Goal: Transaction & Acquisition: Purchase product/service

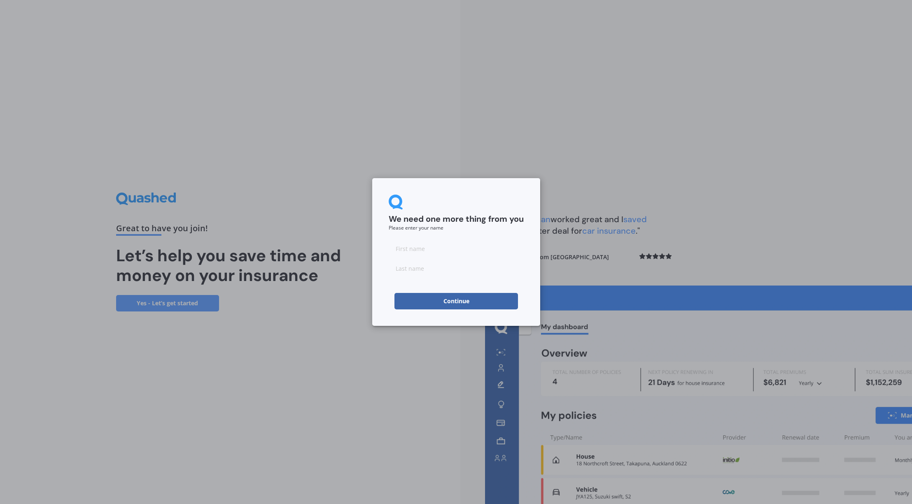
click at [453, 245] on input at bounding box center [456, 248] width 135 height 16
type input "[PERSON_NAME]"
click at [446, 268] on input at bounding box center [456, 268] width 135 height 16
type input "[PERSON_NAME]"
click at [451, 298] on button "Continue" at bounding box center [456, 301] width 124 height 16
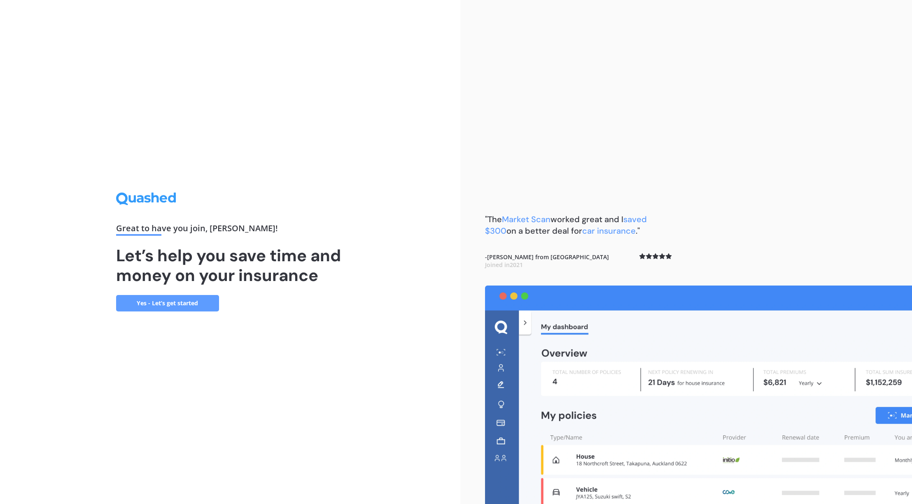
click at [166, 306] on link "Yes - Let’s get started" at bounding box center [167, 303] width 103 height 16
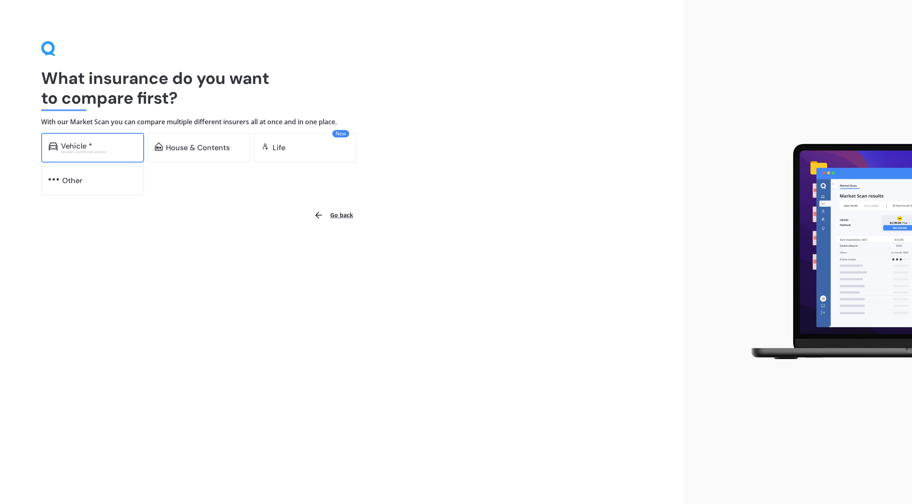
click at [90, 144] on div "Vehicle *" at bounding box center [76, 146] width 31 height 8
click at [128, 147] on div "Vehicle *" at bounding box center [99, 146] width 76 height 8
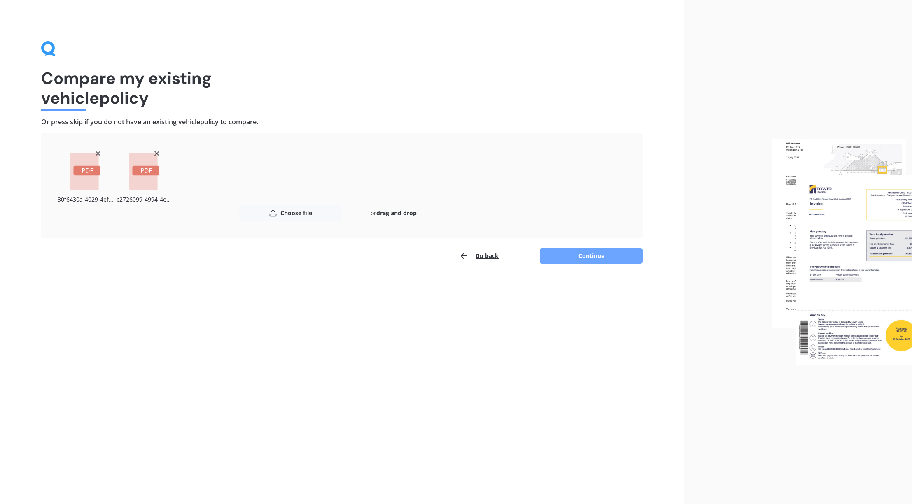
click at [603, 256] on button "Continue" at bounding box center [591, 256] width 103 height 16
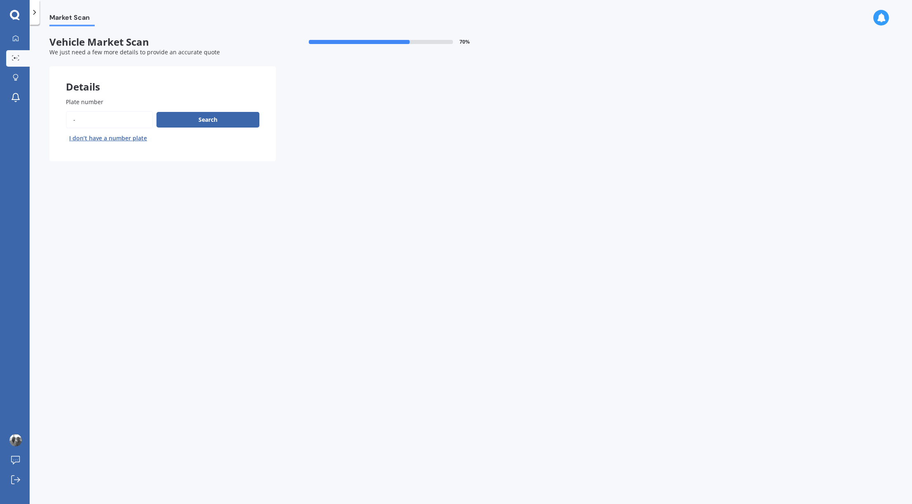
click at [100, 120] on input "Plate number" at bounding box center [109, 119] width 87 height 17
drag, startPoint x: 100, startPoint y: 120, endPoint x: 51, endPoint y: 119, distance: 49.0
click at [51, 119] on div "Plate number Search I don’t have a number plate" at bounding box center [162, 121] width 226 height 80
type input "NRT270"
click at [194, 121] on button "Search" at bounding box center [207, 120] width 103 height 16
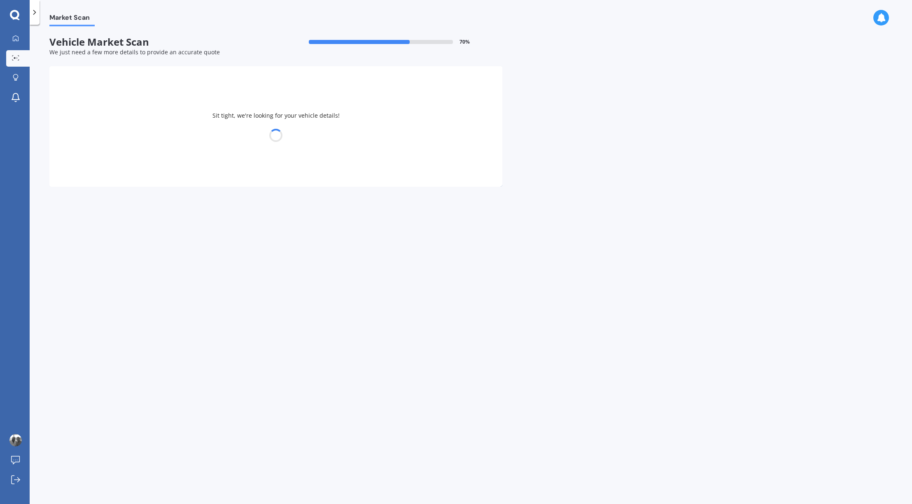
select select "MITSUBISHI"
select select "OUTLANDER"
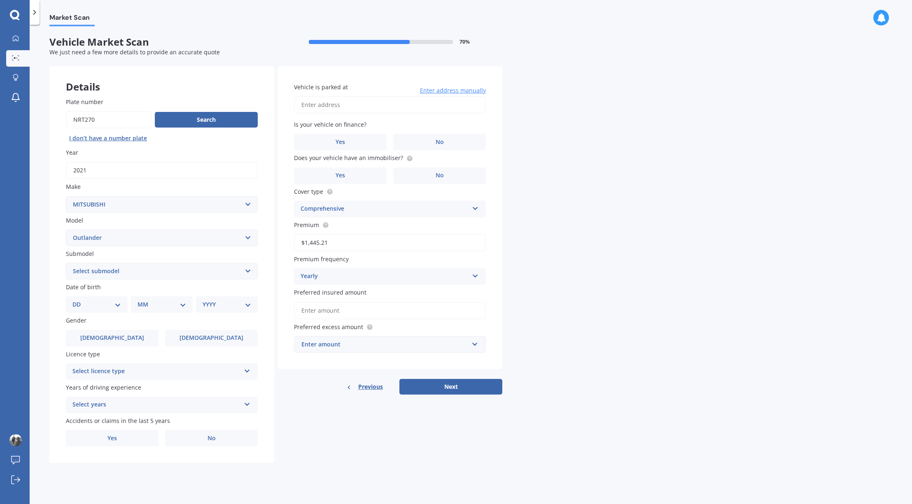
click at [178, 274] on select "Select submodel (All other) 2.4 Litre Station Wagon 3.0 Litre AWD 3.0 VRX Auto …" at bounding box center [162, 271] width 192 height 16
select select "PHEV XLS 4WD HYBRID"
click at [66, 264] on select "Select submodel (All other) 2.4 Litre Station Wagon 3.0 Litre AWD 3.0 VRX Auto …" at bounding box center [162, 271] width 192 height 16
click at [109, 308] on select "DD 01 02 03 04 05 06 07 08 09 10 11 12 13 14 15 16 17 18 19 20 21 22 23 24 25 2…" at bounding box center [96, 304] width 49 height 9
select select "30"
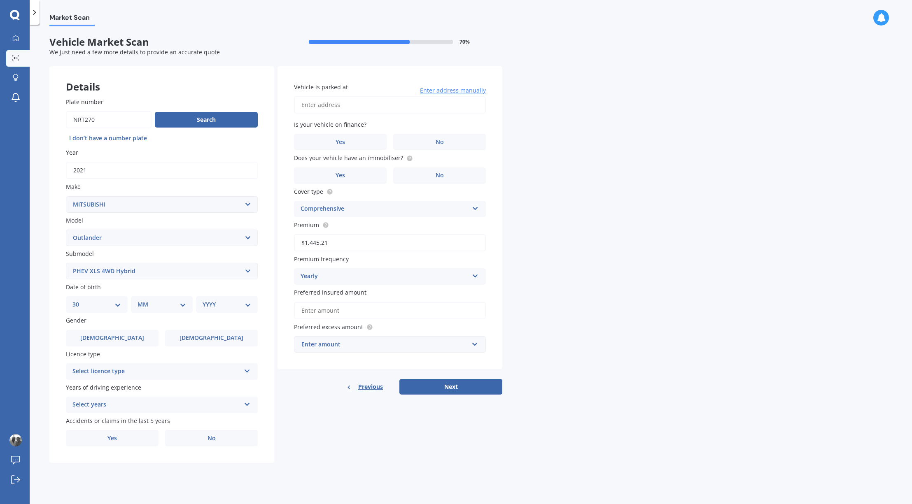
click at [79, 301] on select "DD 01 02 03 04 05 06 07 08 09 10 11 12 13 14 15 16 17 18 19 20 21 22 23 24 25 2…" at bounding box center [96, 304] width 49 height 9
click at [165, 297] on div "DD 01 02 03 04 05 06 07 08 09 10 11 12 13 14 15 16 17 18 19 20 21 22 23 24 25 2…" at bounding box center [163, 304] width 182 height 16
click at [168, 304] on select "MM 01 02 03 04 05 06 07 08 09 10 11 12" at bounding box center [163, 304] width 45 height 9
select select "04"
click at [141, 301] on select "MM 01 02 03 04 05 06 07 08 09 10 11 12" at bounding box center [163, 304] width 45 height 9
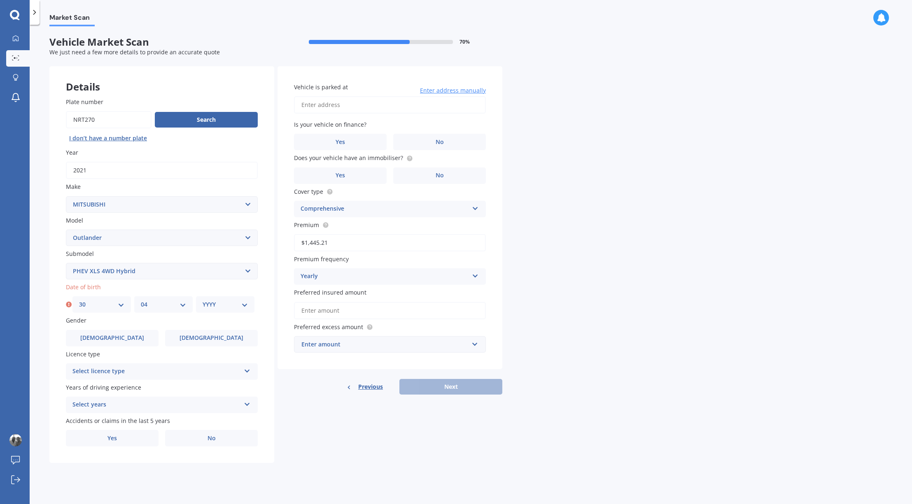
click at [216, 311] on div "YYYY 2025 2024 2023 2022 2021 2020 2019 2018 2017 2016 2015 2014 2013 2012 2011…" at bounding box center [225, 304] width 58 height 16
click at [221, 305] on select "YYYY 2025 2024 2023 2022 2021 2020 2019 2018 2017 2016 2015 2014 2013 2012 2011…" at bounding box center [225, 304] width 45 height 9
select select "1989"
click at [203, 301] on select "YYYY 2025 2024 2023 2022 2021 2020 2019 2018 2017 2016 2015 2014 2013 2012 2011…" at bounding box center [225, 304] width 45 height 9
click at [126, 344] on label "[DEMOGRAPHIC_DATA]" at bounding box center [112, 338] width 93 height 16
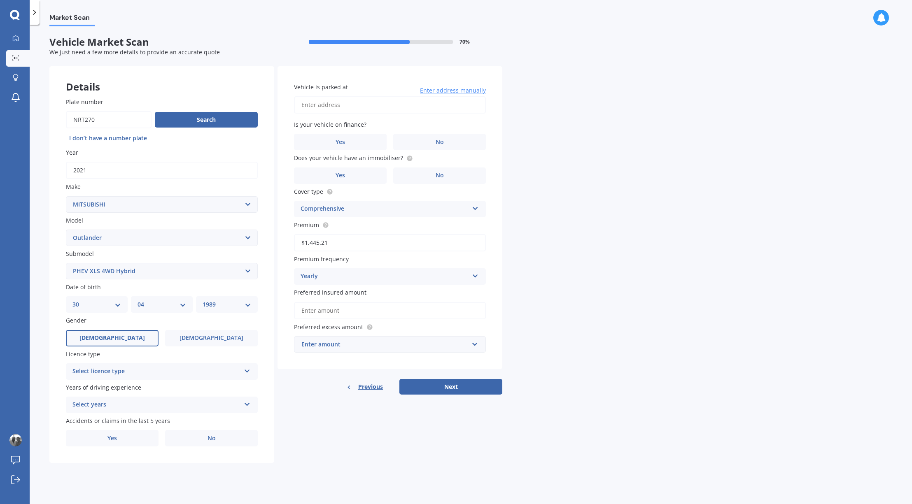
click at [0, 0] on input "[DEMOGRAPHIC_DATA]" at bounding box center [0, 0] width 0 height 0
click at [213, 373] on div "Select licence type" at bounding box center [156, 372] width 168 height 10
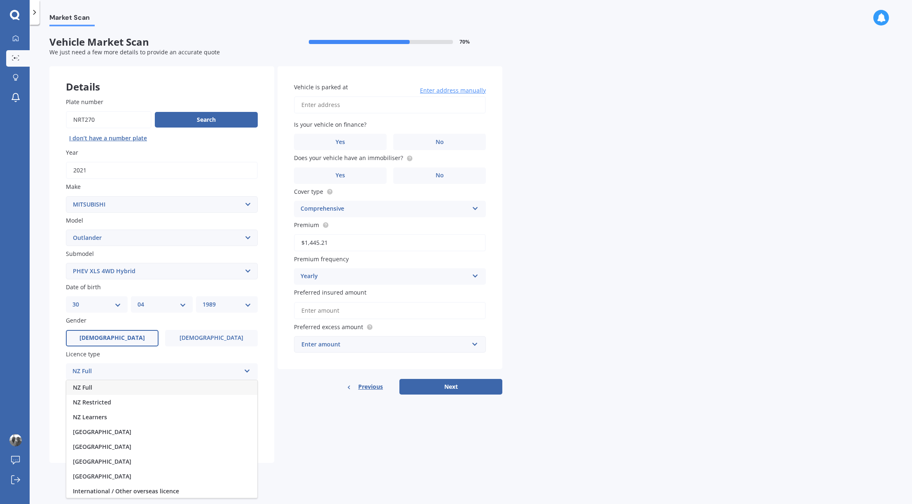
click at [203, 389] on div "NZ Full" at bounding box center [161, 387] width 191 height 15
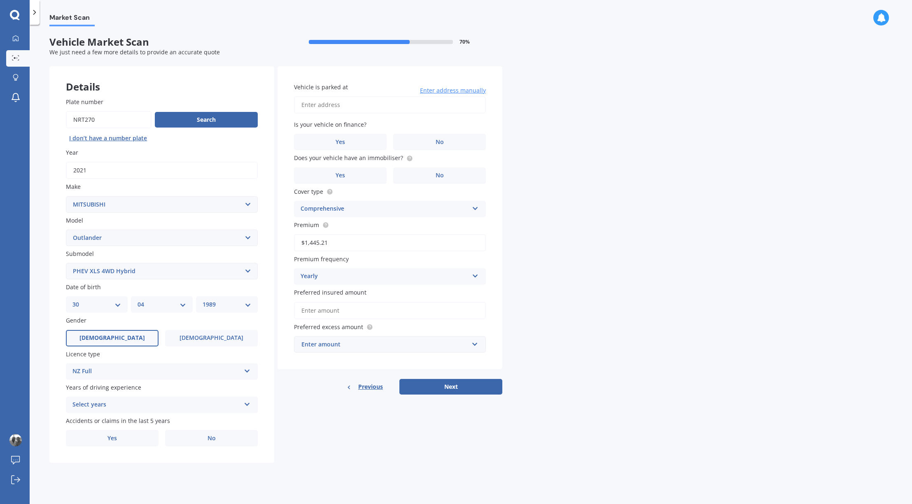
click at [248, 406] on icon at bounding box center [247, 403] width 7 height 6
click at [220, 425] on div "5 or more years" at bounding box center [161, 421] width 191 height 15
click at [248, 438] on label "No" at bounding box center [211, 438] width 93 height 16
click at [0, 0] on input "No" at bounding box center [0, 0] width 0 height 0
click at [358, 106] on input "Vehicle is parked at" at bounding box center [390, 104] width 192 height 17
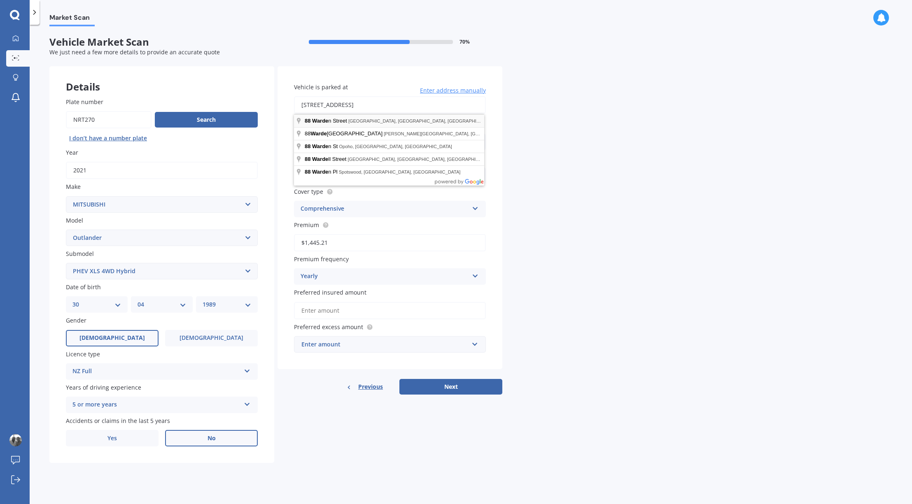
type input "[STREET_ADDRESS]"
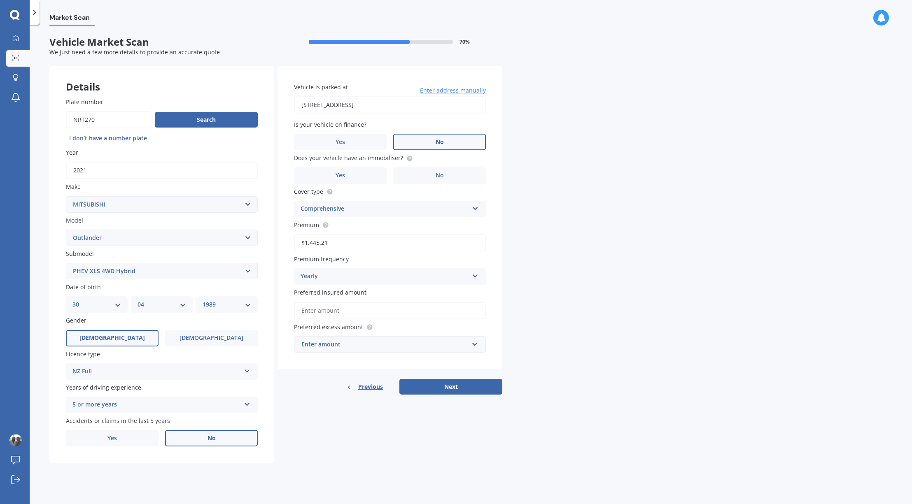
click at [452, 142] on label "No" at bounding box center [439, 142] width 93 height 16
click at [0, 0] on input "No" at bounding box center [0, 0] width 0 height 0
click at [433, 176] on label "No" at bounding box center [439, 176] width 93 height 16
click at [0, 0] on input "No" at bounding box center [0, 0] width 0 height 0
click at [471, 346] on input "text" at bounding box center [387, 345] width 184 height 16
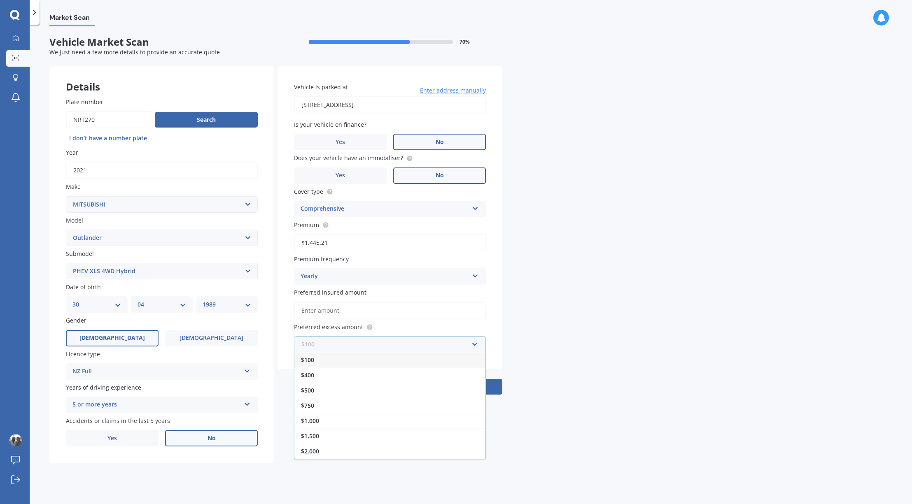
click at [471, 346] on input "text" at bounding box center [387, 345] width 184 height 16
click at [547, 351] on div "Market Scan Vehicle Market Scan 70 % We just need a few more details to provide…" at bounding box center [471, 266] width 882 height 480
click at [468, 389] on button "Next" at bounding box center [450, 387] width 103 height 16
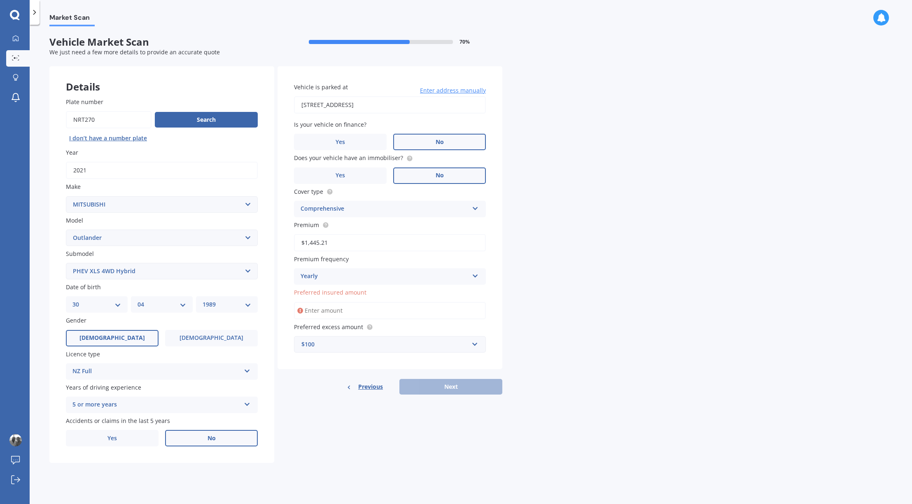
click at [406, 316] on input "Preferred insured amount" at bounding box center [390, 310] width 192 height 17
click at [545, 308] on div "Market Scan Vehicle Market Scan 70 % We just need a few more details to provide…" at bounding box center [471, 266] width 882 height 480
click at [364, 312] on input "Preferred insured amount" at bounding box center [390, 310] width 192 height 17
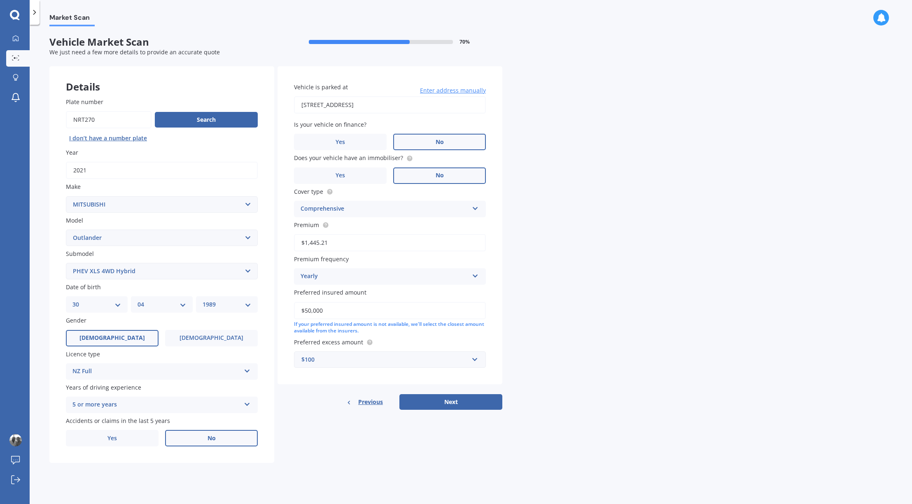
click at [587, 358] on div "Market Scan Vehicle Market Scan 70 % We just need a few more details to provide…" at bounding box center [471, 266] width 882 height 480
drag, startPoint x: 311, startPoint y: 312, endPoint x: 305, endPoint y: 313, distance: 6.2
click at [305, 313] on input "$50,000" at bounding box center [390, 310] width 192 height 17
type input "$45,000"
click at [464, 404] on button "Next" at bounding box center [450, 402] width 103 height 16
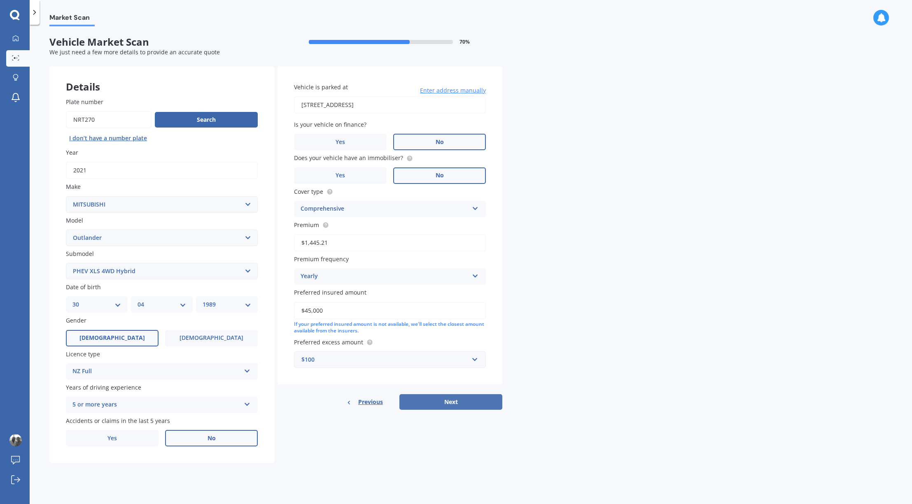
select select "30"
select select "04"
select select "1989"
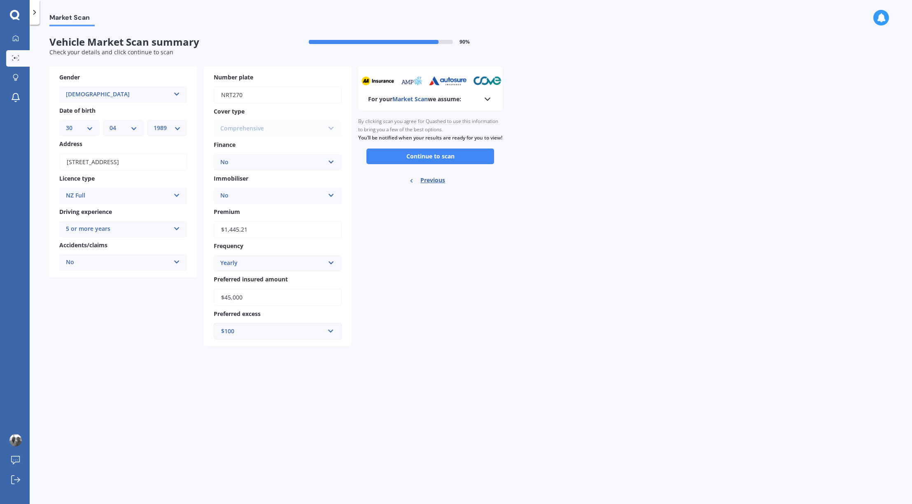
click at [440, 164] on button "Continue to scan" at bounding box center [430, 157] width 128 height 16
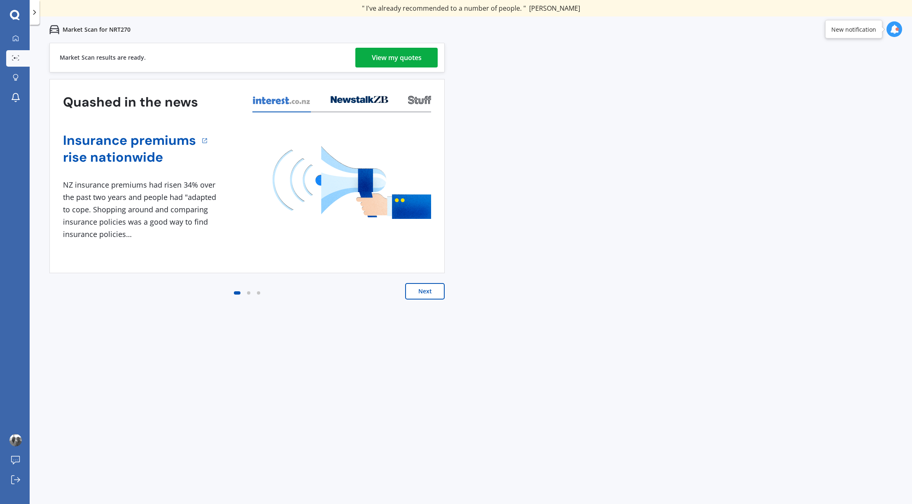
click at [397, 60] on div "View my quotes" at bounding box center [397, 58] width 50 height 20
